Goal: Ask a question

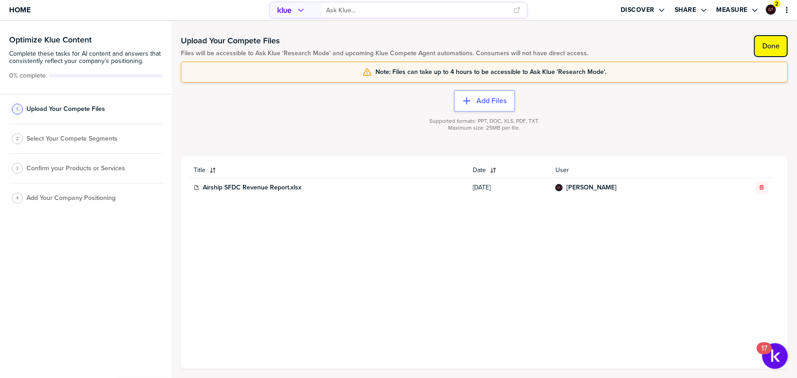
click at [767, 43] on label "Done" at bounding box center [770, 46] width 17 height 9
click at [368, 12] on input "primary" at bounding box center [418, 10] width 182 height 15
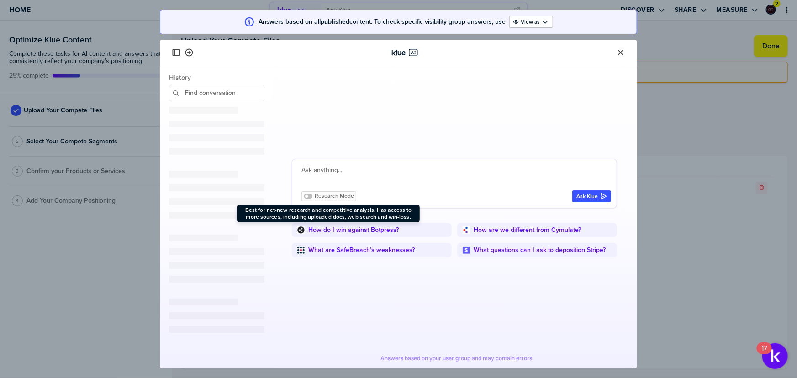
click at [341, 200] on div "Research Mode" at bounding box center [328, 196] width 55 height 10
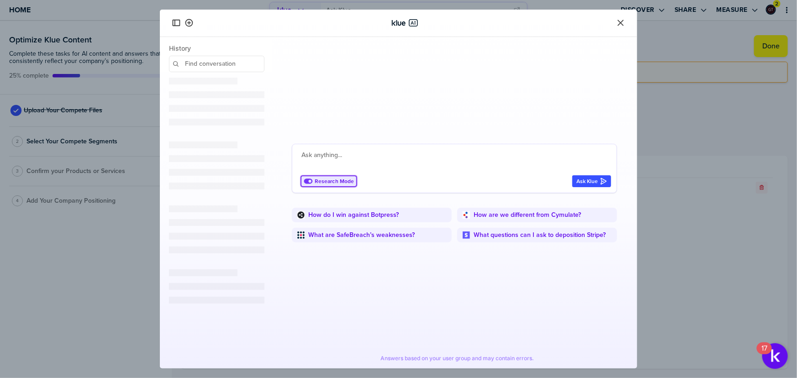
click at [447, 152] on textarea at bounding box center [456, 161] width 310 height 22
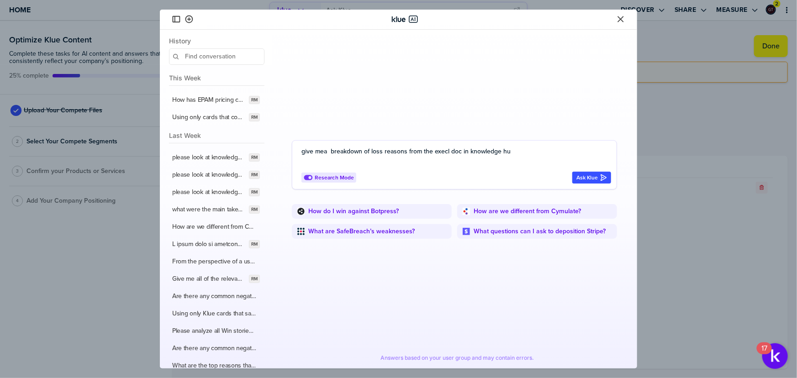
type textarea "give mea breakdown of loss reasons from the execl doc in knowledge hub"
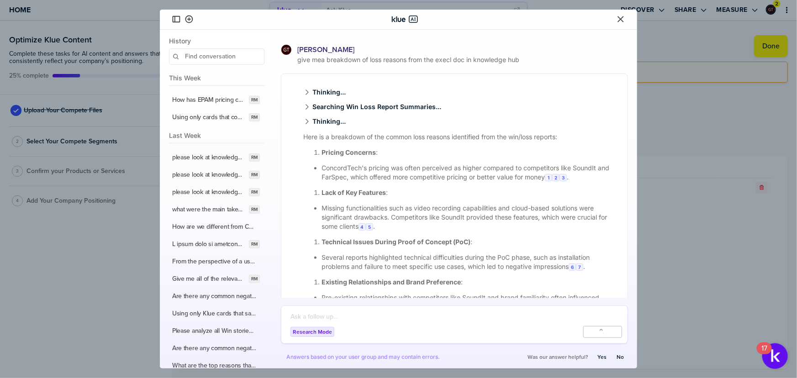
scroll to position [25, 0]
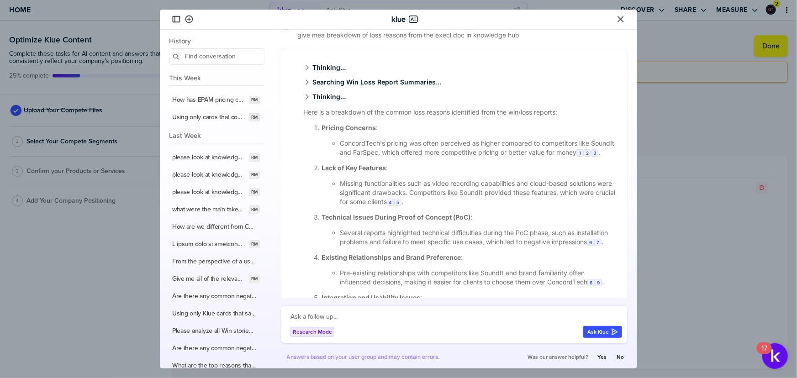
click at [338, 316] on textarea at bounding box center [457, 317] width 332 height 11
type textarea "No... don't look at win/loss reports. Only look at teh report in knowledge hub"
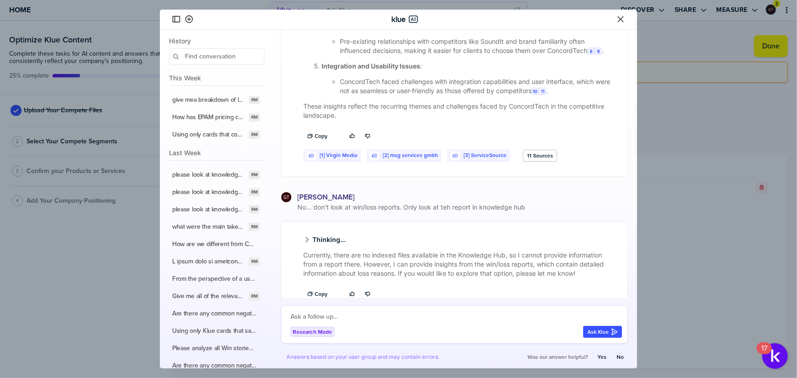
scroll to position [261, 0]
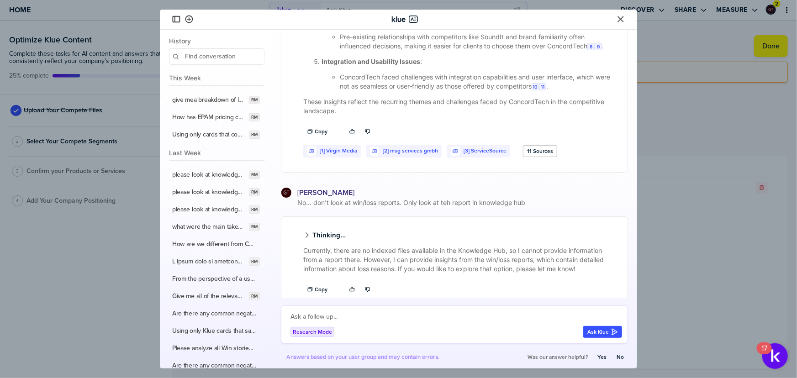
click at [379, 314] on textarea at bounding box center [457, 317] width 332 height 11
type textarea "is there a report inknowledge hub"
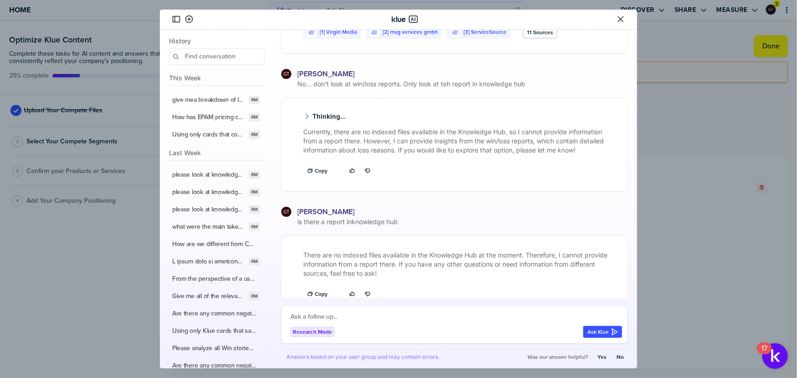
scroll to position [399, 0]
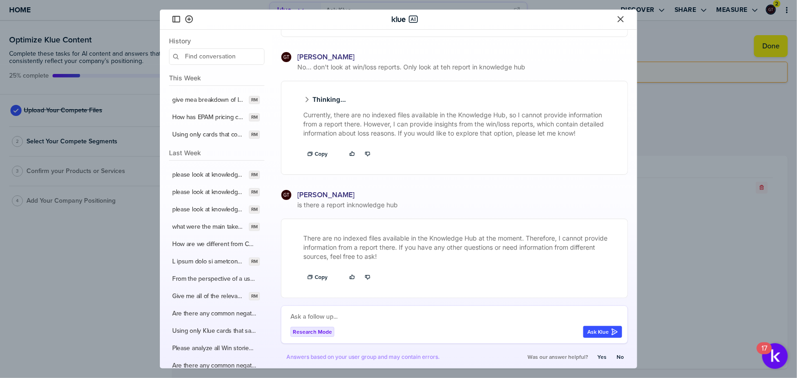
click at [620, 18] on icon "Close" at bounding box center [621, 19] width 6 height 6
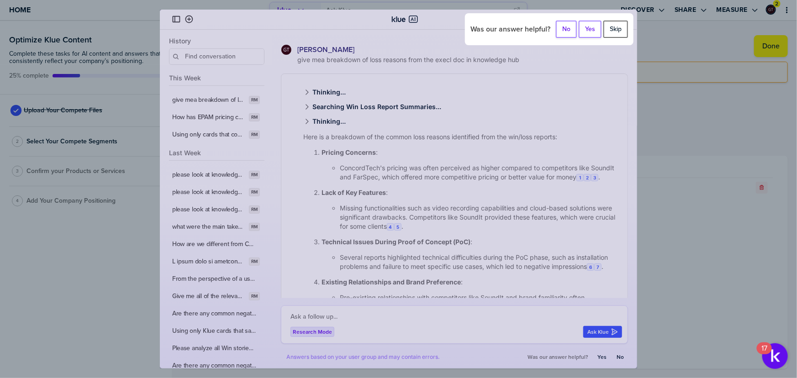
click at [617, 29] on label "Skip" at bounding box center [616, 29] width 12 height 8
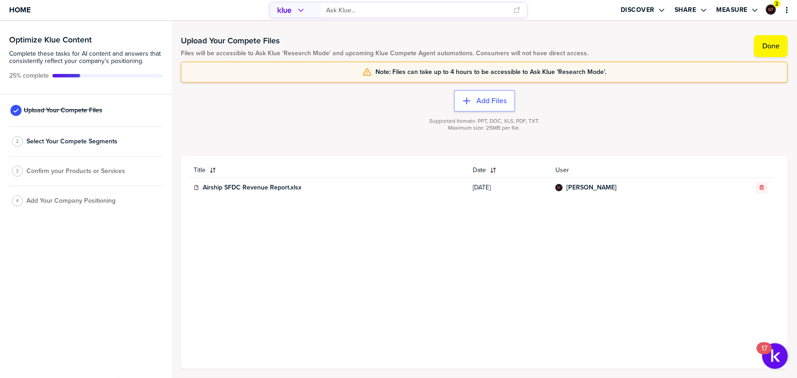
click at [685, 215] on div "Title Date User Airship SFDC Revenue Report.xlsx [DATE] [PERSON_NAME]" at bounding box center [484, 262] width 592 height 199
click at [763, 187] on icon "button" at bounding box center [762, 187] width 4 height 5
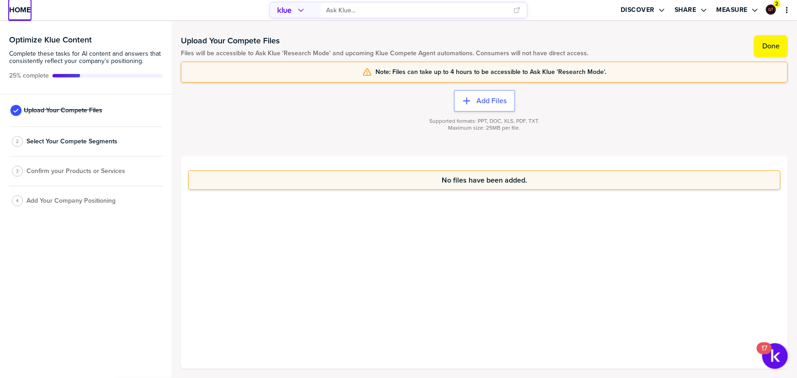
click at [25, 10] on span "Home" at bounding box center [19, 10] width 21 height 8
